Goal: Task Accomplishment & Management: Use online tool/utility

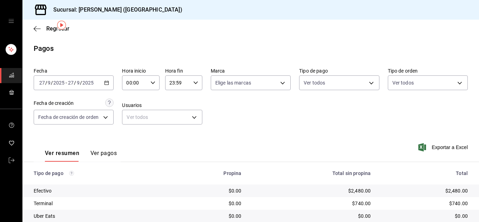
scroll to position [23, 0]
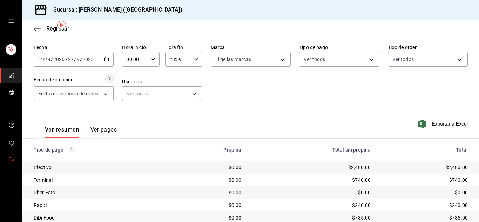
click at [11, 159] on icon "mailbox folders" at bounding box center [12, 160] width 6 height 6
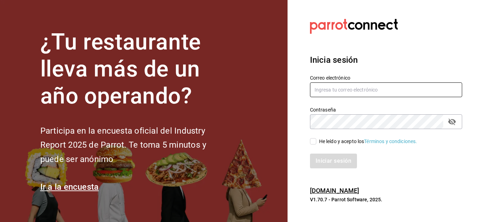
type input "[PERSON_NAME][EMAIL_ADDRESS][DOMAIN_NAME]"
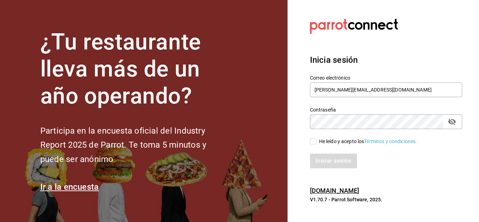
click at [315, 139] on input "He leído y acepto los Términos y condiciones." at bounding box center [313, 141] width 6 height 6
checkbox input "true"
click at [335, 161] on button "Iniciar sesión" at bounding box center [334, 161] width 48 height 15
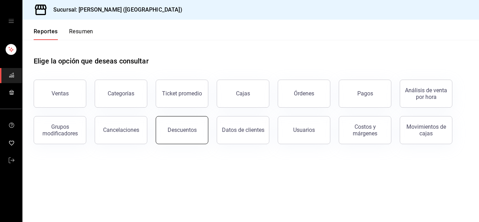
click at [185, 137] on button "Descuentos" at bounding box center [182, 130] width 53 height 28
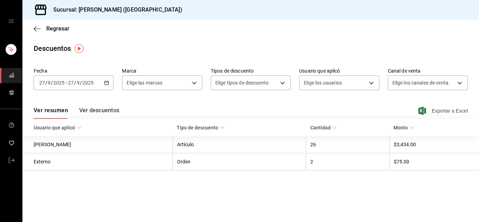
click at [456, 111] on span "Exportar a Excel" at bounding box center [444, 111] width 48 height 8
click at [6, 163] on link "mailbox folders" at bounding box center [11, 160] width 22 height 15
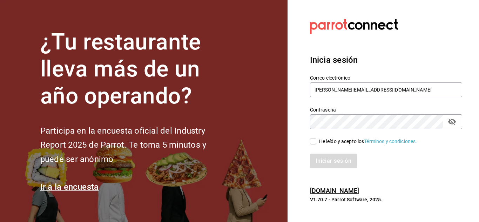
click at [310, 142] on input "He leído y acepto los Términos y condiciones." at bounding box center [313, 141] width 6 height 6
checkbox input "true"
click at [324, 162] on button "Iniciar sesión" at bounding box center [334, 161] width 48 height 15
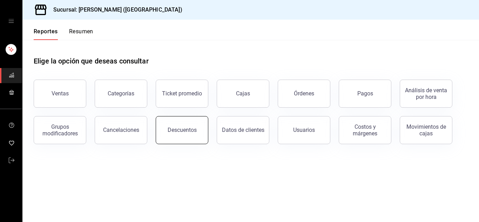
click at [186, 136] on button "Descuentos" at bounding box center [182, 130] width 53 height 28
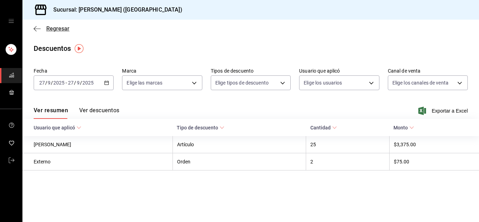
click at [36, 28] on icon "button" at bounding box center [37, 29] width 7 height 6
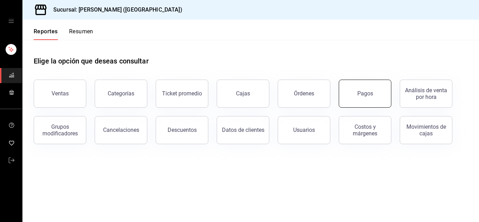
click at [361, 99] on button "Pagos" at bounding box center [365, 94] width 53 height 28
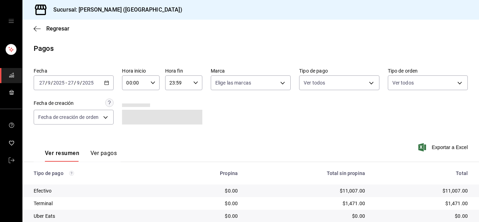
scroll to position [50, 0]
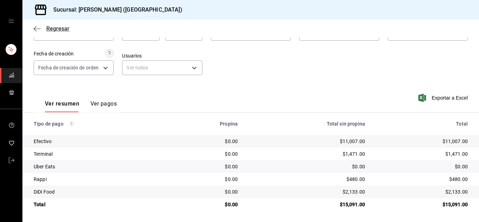
click at [38, 29] on icon "button" at bounding box center [37, 29] width 7 height 6
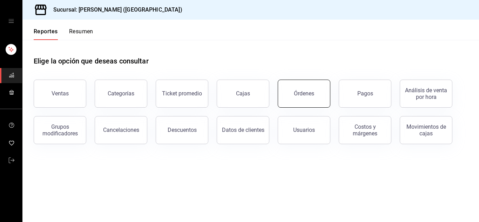
click at [306, 98] on button "Órdenes" at bounding box center [304, 94] width 53 height 28
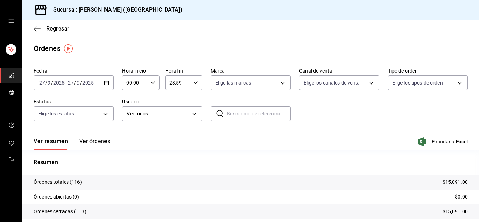
click at [442, 141] on span "Exportar a Excel" at bounding box center [444, 141] width 48 height 8
